Goal: Task Accomplishment & Management: Manage account settings

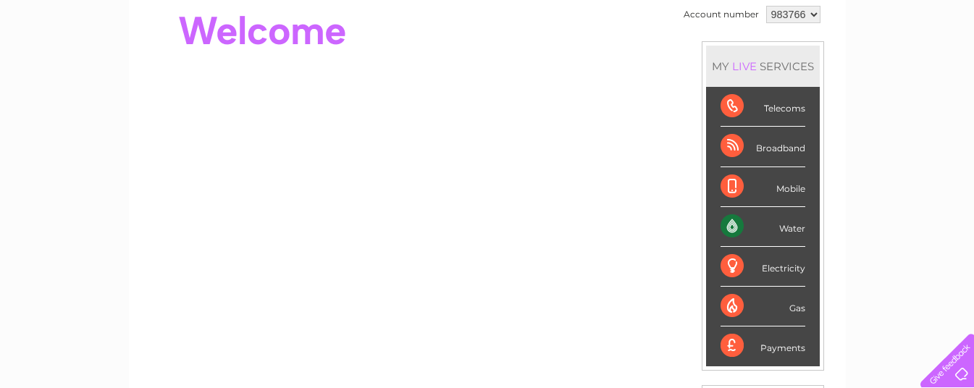
scroll to position [148, 0]
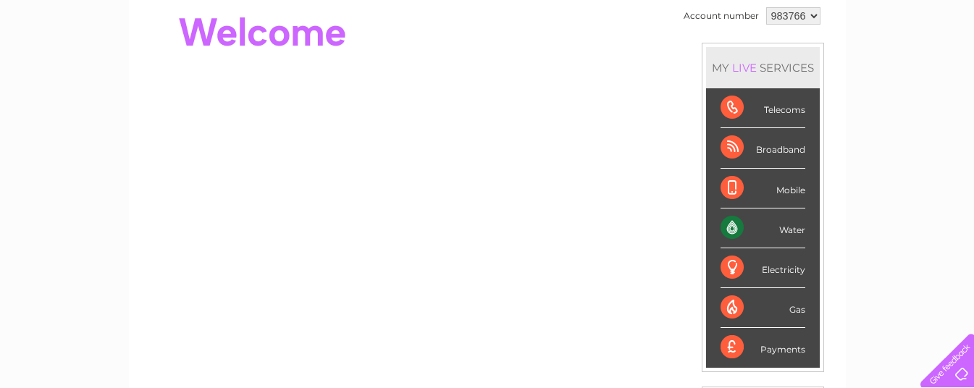
click at [730, 225] on div "Water" at bounding box center [763, 229] width 85 height 40
click at [493, 45] on div at bounding box center [406, 33] width 527 height 58
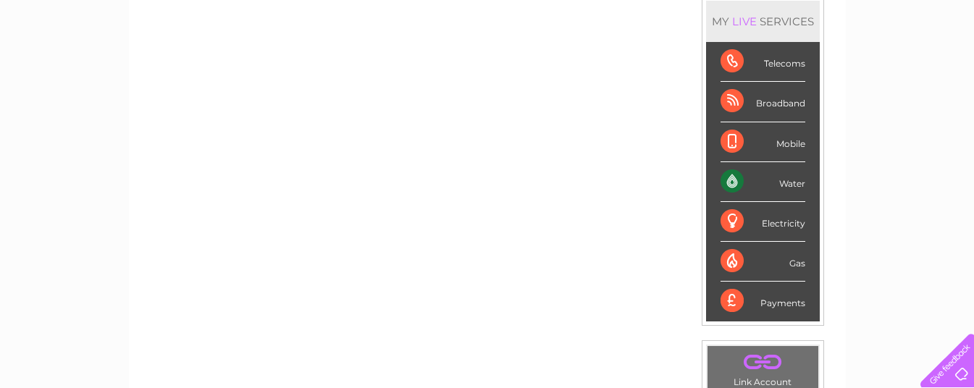
scroll to position [198, 0]
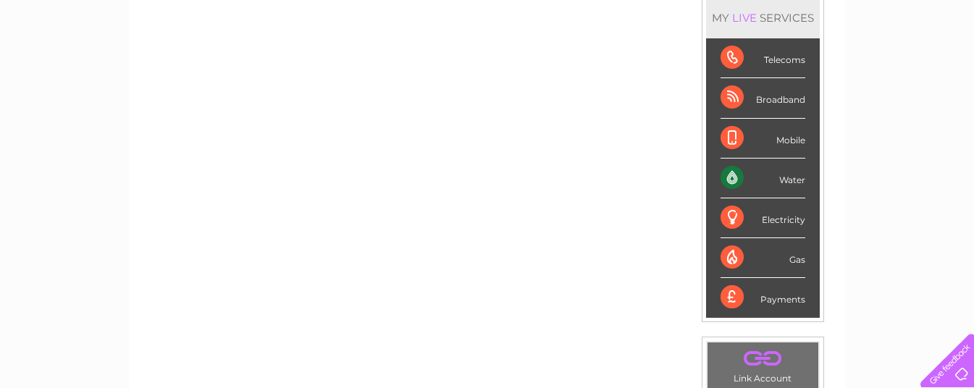
click at [732, 180] on div "Water" at bounding box center [763, 179] width 85 height 40
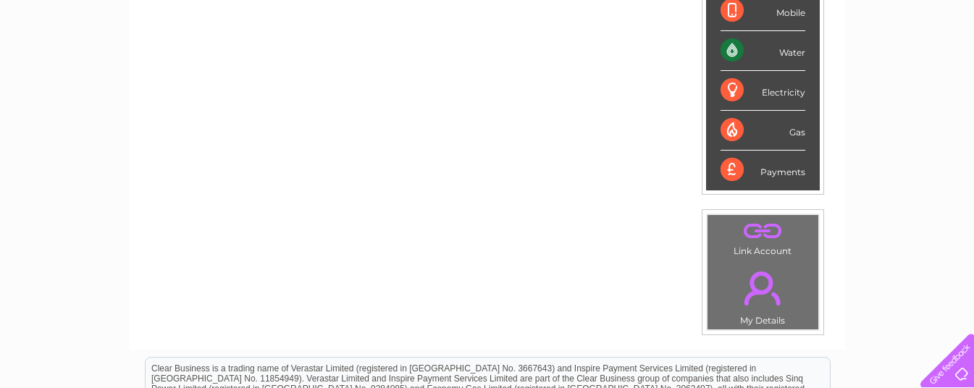
scroll to position [330, 0]
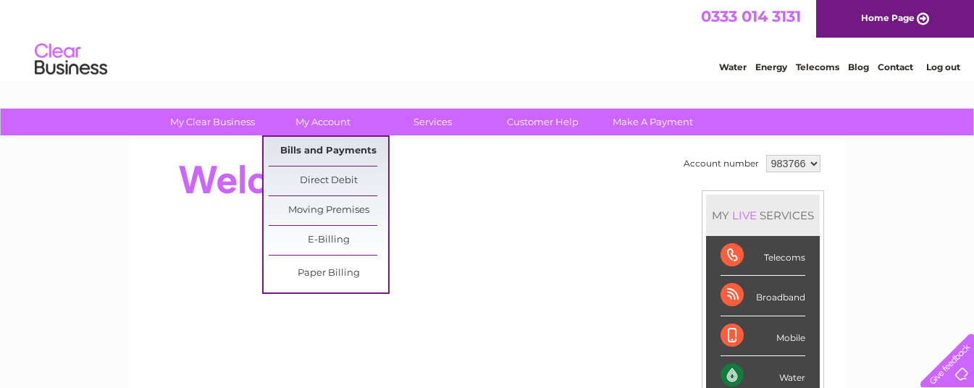
click at [348, 146] on link "Bills and Payments" at bounding box center [329, 151] width 120 height 29
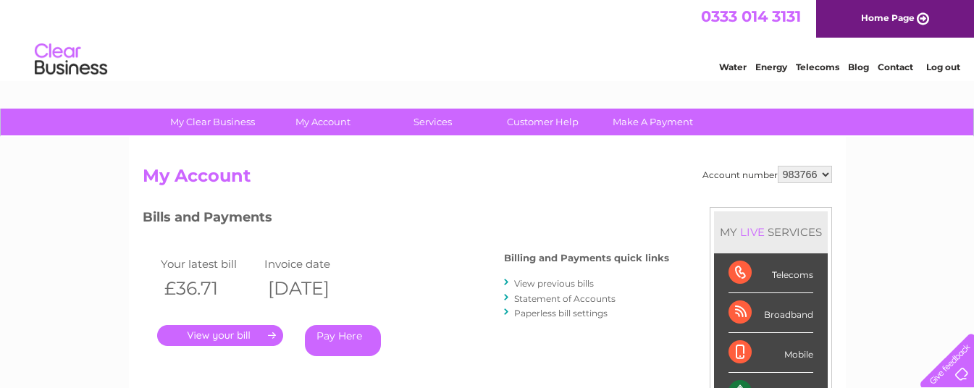
click at [226, 330] on link "." at bounding box center [220, 335] width 126 height 21
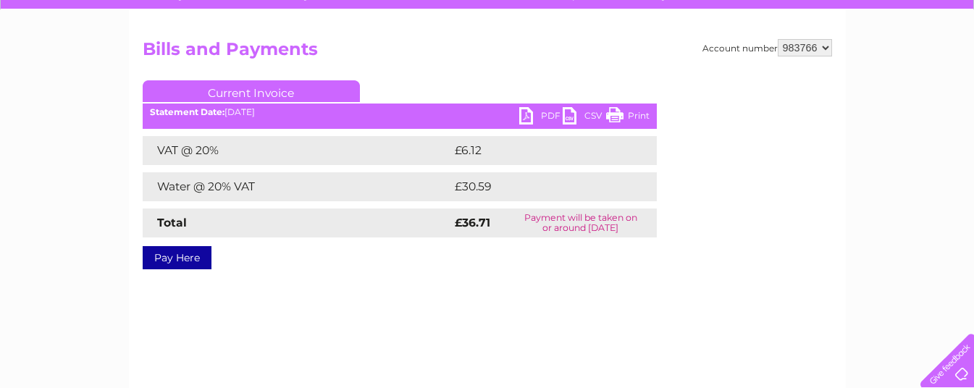
scroll to position [136, 0]
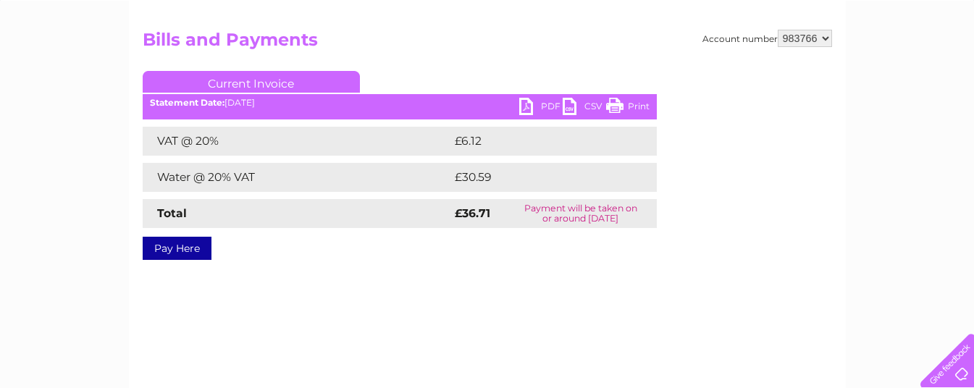
click at [614, 101] on link "Print" at bounding box center [627, 108] width 43 height 21
